Goal: Transaction & Acquisition: Purchase product/service

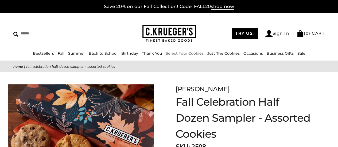
click at [175, 54] on link "Select Your Cookies" at bounding box center [184, 53] width 38 height 5
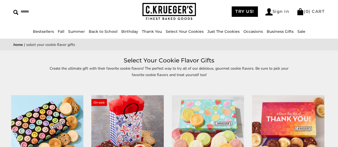
scroll to position [18, 0]
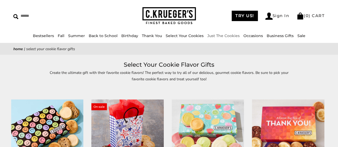
click at [220, 37] on link "Just The Cookies" at bounding box center [223, 35] width 32 height 5
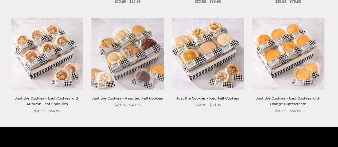
scroll to position [427, 0]
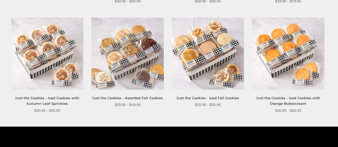
click at [122, 49] on img at bounding box center [127, 53] width 72 height 72
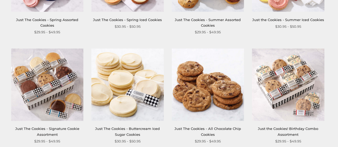
scroll to position [195, 0]
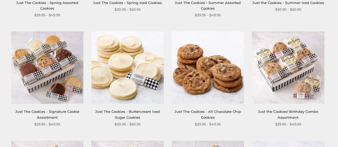
click at [282, 64] on img at bounding box center [288, 67] width 72 height 72
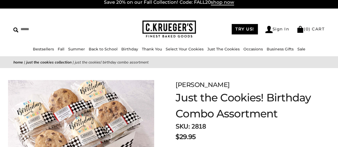
scroll to position [9, 0]
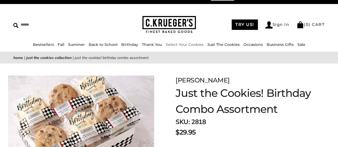
click at [184, 46] on link "Select Your Cookies" at bounding box center [184, 44] width 38 height 5
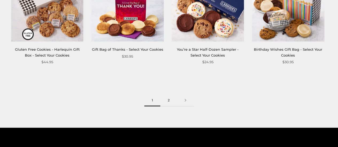
scroll to position [694, 0]
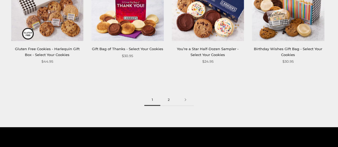
click at [167, 101] on link "2" at bounding box center [168, 100] width 17 height 12
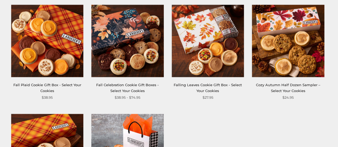
scroll to position [213, 0]
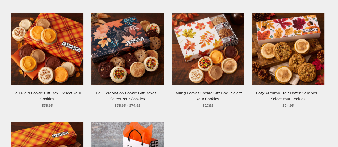
click at [204, 43] on img at bounding box center [208, 49] width 72 height 72
click at [46, 47] on img at bounding box center [47, 49] width 72 height 72
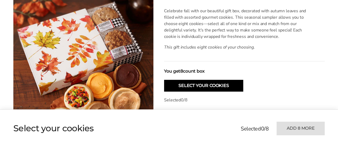
scroll to position [151, 0]
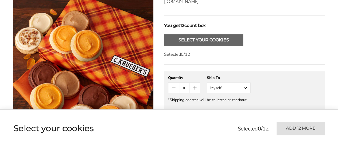
click at [190, 34] on button "Select Your Cookies" at bounding box center [203, 40] width 79 height 12
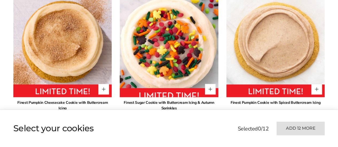
scroll to position [377, 0]
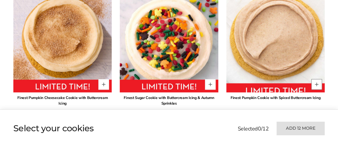
click at [315, 79] on button "Quantity button plus" at bounding box center [316, 84] width 11 height 11
type input "*"
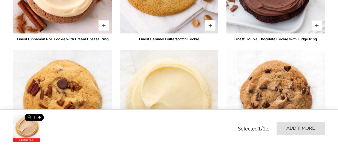
scroll to position [679, 0]
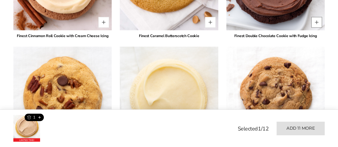
click at [314, 17] on button "Quantity button plus" at bounding box center [316, 22] width 11 height 11
type input "*"
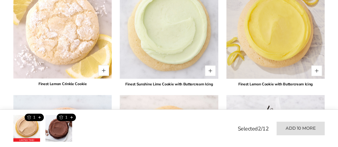
scroll to position [1204, 0]
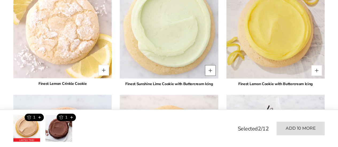
click at [209, 65] on button "Quantity button plus" at bounding box center [210, 70] width 11 height 11
type input "*"
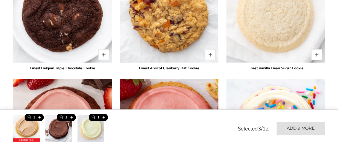
scroll to position [982, 0]
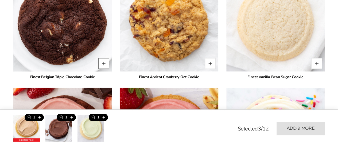
click at [105, 58] on button "Quantity button plus" at bounding box center [103, 63] width 11 height 11
type input "*"
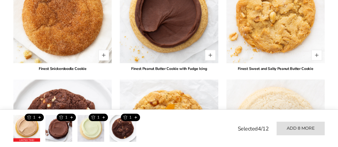
scroll to position [875, 0]
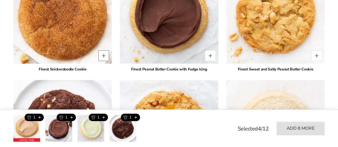
click at [104, 50] on button "Quantity button plus" at bounding box center [103, 55] width 11 height 11
type input "*"
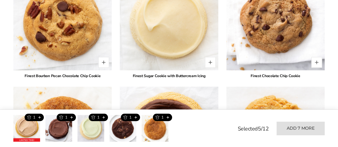
scroll to position [751, 0]
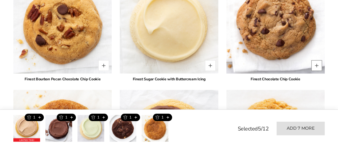
click at [315, 60] on button "Quantity button plus" at bounding box center [316, 65] width 11 height 11
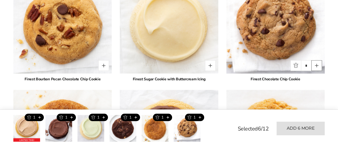
click at [315, 60] on button "Quantity button plus" at bounding box center [316, 65] width 11 height 11
type input "*"
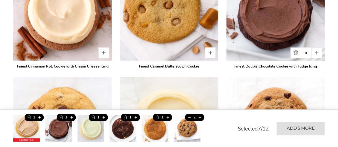
scroll to position [635, 0]
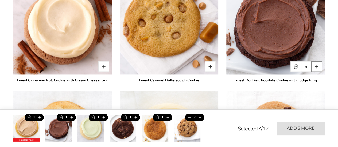
click at [316, 61] on button "Quantity button plus" at bounding box center [316, 66] width 11 height 11
type input "*"
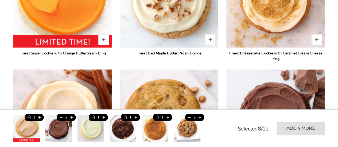
scroll to position [510, 0]
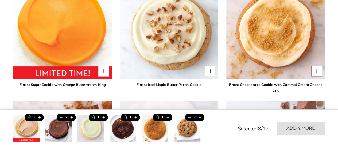
click at [314, 66] on button "Quantity button plus" at bounding box center [316, 71] width 11 height 11
type input "*"
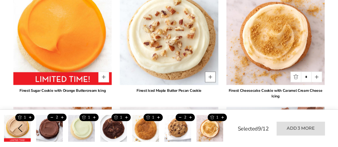
scroll to position [502, 0]
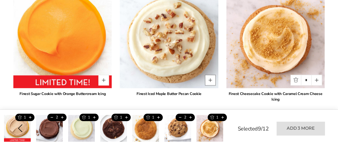
click at [209, 75] on button "Quantity button plus" at bounding box center [210, 80] width 11 height 11
type input "*"
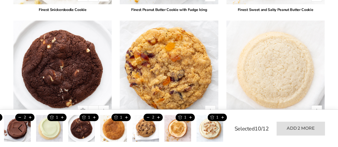
scroll to position [955, 0]
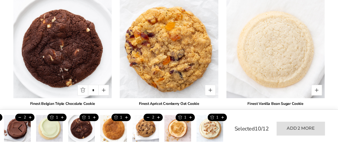
drag, startPoint x: 211, startPoint y: 84, endPoint x: 216, endPoint y: 81, distance: 6.0
click at [211, 85] on button "Quantity button plus" at bounding box center [210, 90] width 11 height 11
type input "*"
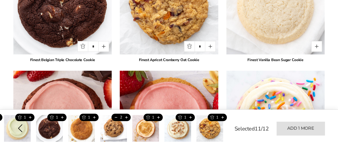
scroll to position [1000, 0]
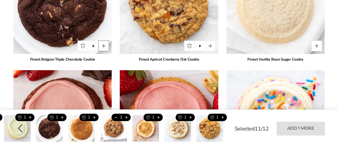
click at [104, 41] on button "Quantity button plus" at bounding box center [103, 46] width 11 height 11
type input "*"
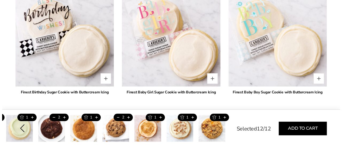
scroll to position [1436, 0]
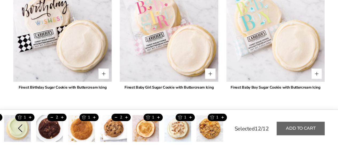
click at [301, 129] on button "Add to cart" at bounding box center [300, 129] width 48 height 14
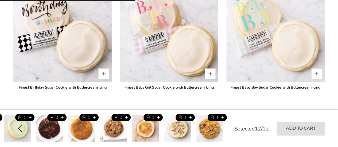
type input "*"
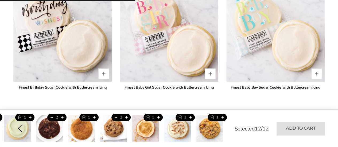
type input "*"
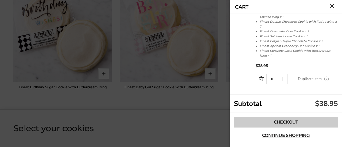
click at [279, 123] on link "Checkout" at bounding box center [285, 122] width 104 height 11
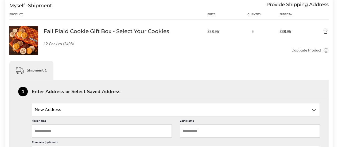
scroll to position [98, 0]
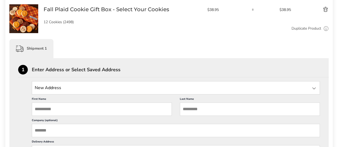
click at [62, 88] on input "State" at bounding box center [176, 87] width 288 height 13
type input "*"
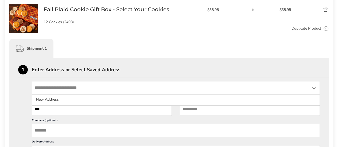
type input "***"
type input "******"
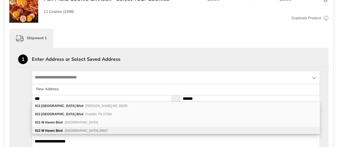
click at [87, 131] on span "[GEOGRAPHIC_DATA] 28557" at bounding box center [86, 131] width 43 height 4
type input "**********"
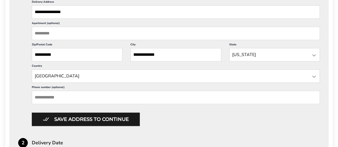
scroll to position [241, 0]
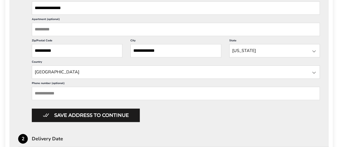
click at [53, 94] on input "Phone number (optional)" at bounding box center [176, 93] width 288 height 13
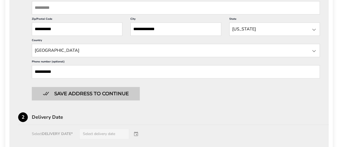
scroll to position [268, 0]
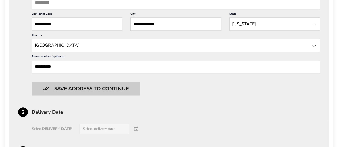
type input "**********"
click at [84, 86] on button "Save address to continue" at bounding box center [86, 88] width 108 height 13
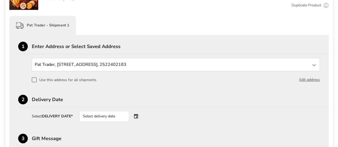
scroll to position [120, 0]
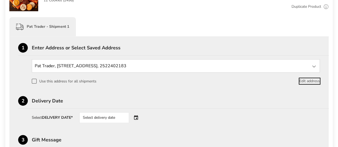
click at [309, 80] on button "Edit address" at bounding box center [309, 81] width 21 height 6
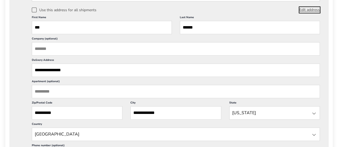
scroll to position [0, 0]
click at [98, 133] on input "State" at bounding box center [176, 134] width 288 height 13
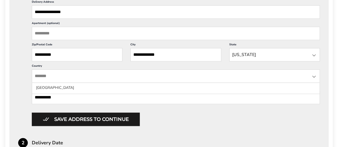
scroll to position [253, 0]
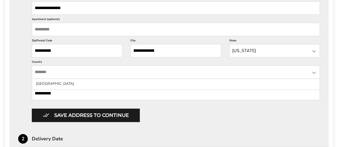
click at [16, 90] on div "**********" at bounding box center [168, 104] width 319 height 402
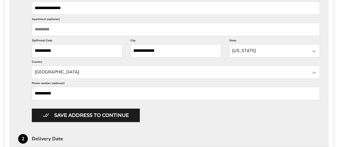
drag, startPoint x: 67, startPoint y: 91, endPoint x: 43, endPoint y: 91, distance: 24.0
click at [43, 91] on input "**********" at bounding box center [176, 93] width 288 height 13
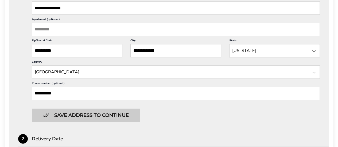
type input "**********"
click at [98, 115] on button "Save address to continue" at bounding box center [86, 115] width 108 height 13
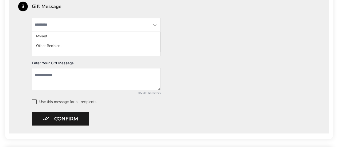
click at [59, 25] on input "State" at bounding box center [96, 24] width 129 height 13
click at [21, 34] on div "Myself Myself Other Recipient From (optional) Enter Your Gift Message 0/250 Cha…" at bounding box center [168, 61] width 301 height 86
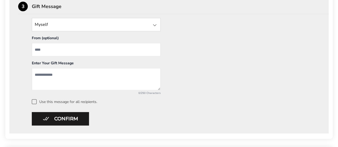
click at [46, 50] on input "From" at bounding box center [96, 49] width 129 height 13
type input "*****"
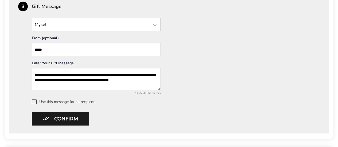
click at [68, 73] on textarea "**********" at bounding box center [96, 79] width 129 height 22
click at [157, 79] on textarea "**********" at bounding box center [96, 79] width 129 height 22
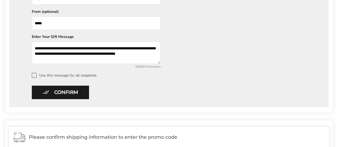
scroll to position [280, 0]
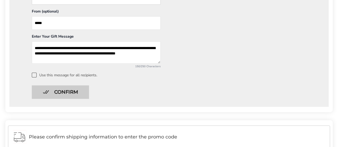
type textarea "**********"
click at [48, 91] on button "Confirm" at bounding box center [60, 91] width 57 height 13
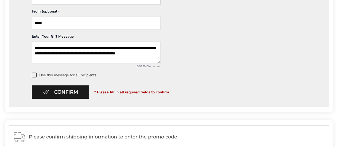
click at [34, 74] on span at bounding box center [34, 75] width 5 height 5
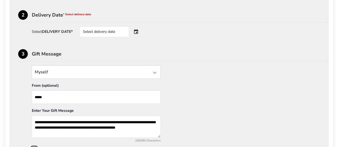
scroll to position [191, 0]
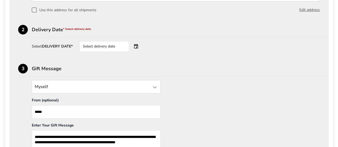
click at [120, 46] on div "Select delivery date" at bounding box center [104, 46] width 50 height 11
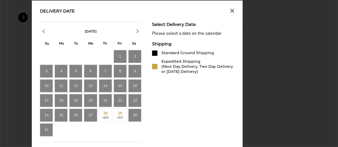
scroll to position [244, 0]
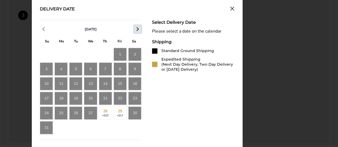
click at [137, 28] on polyline "button" at bounding box center [138, 28] width 2 height 3
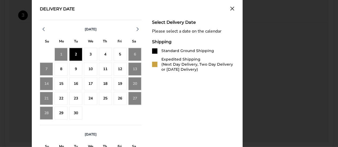
click at [76, 51] on div "2" at bounding box center [75, 54] width 13 height 13
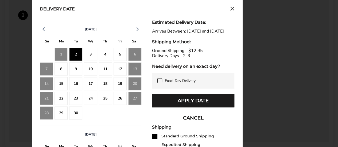
click at [161, 83] on icon at bounding box center [159, 80] width 4 height 4
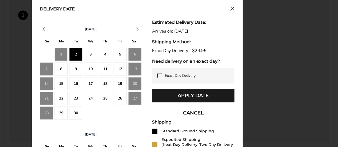
click at [160, 75] on icon at bounding box center [159, 75] width 4 height 4
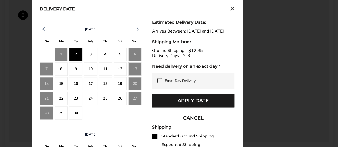
click at [79, 53] on div "2" at bounding box center [75, 54] width 13 height 13
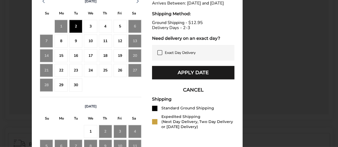
scroll to position [280, 0]
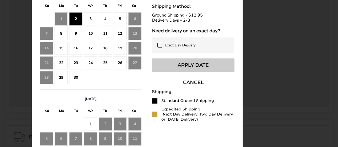
click at [195, 69] on button "Apply Date" at bounding box center [193, 64] width 82 height 13
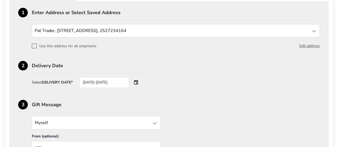
scroll to position [146, 0]
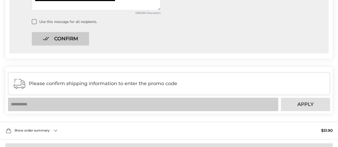
click at [59, 38] on button "Confirm" at bounding box center [60, 38] width 57 height 13
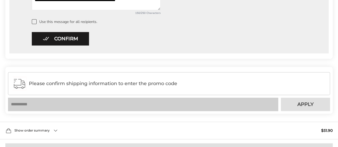
scroll to position [139, 0]
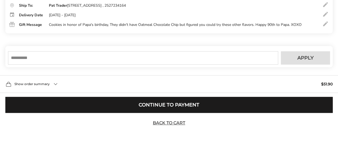
click at [102, 60] on input "text" at bounding box center [143, 57] width 270 height 13
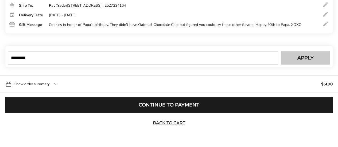
type input "*********"
click at [305, 56] on span "Apply" at bounding box center [305, 58] width 16 height 5
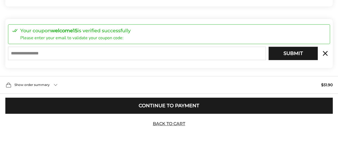
scroll to position [167, 0]
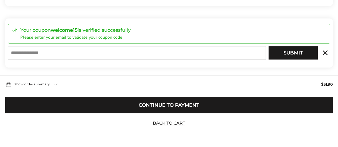
click at [34, 51] on input "E-mail" at bounding box center [136, 52] width 257 height 13
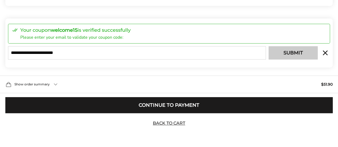
type input "**********"
click at [305, 53] on button "Submit" at bounding box center [292, 52] width 49 height 13
type input "**********"
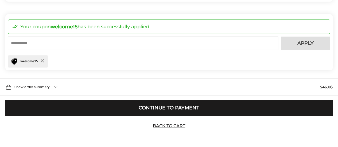
scroll to position [202, 0]
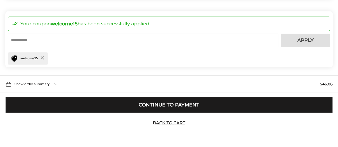
click at [174, 105] on button "Continue to Payment" at bounding box center [168, 105] width 327 height 16
